Goal: Download file/media

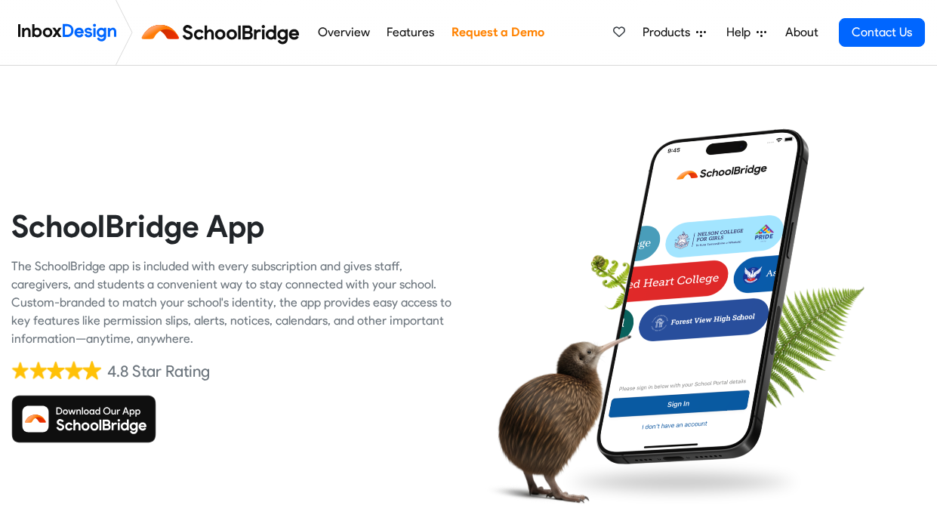
click at [78, 432] on img at bounding box center [83, 419] width 145 height 48
click at [104, 414] on img at bounding box center [83, 419] width 145 height 48
